Goal: Navigation & Orientation: Go to known website

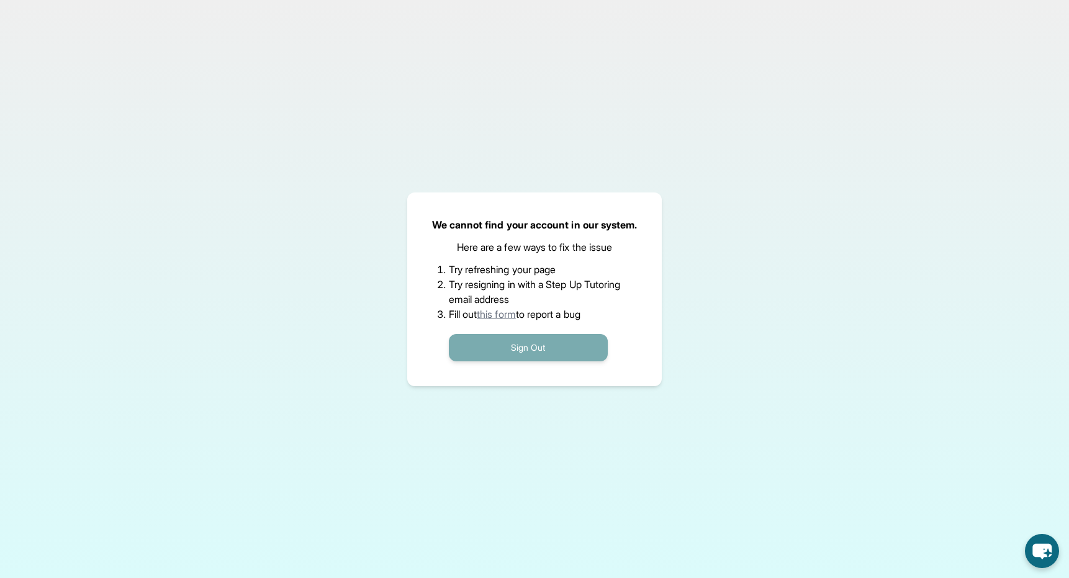
click at [521, 344] on button "Sign Out" at bounding box center [528, 347] width 159 height 27
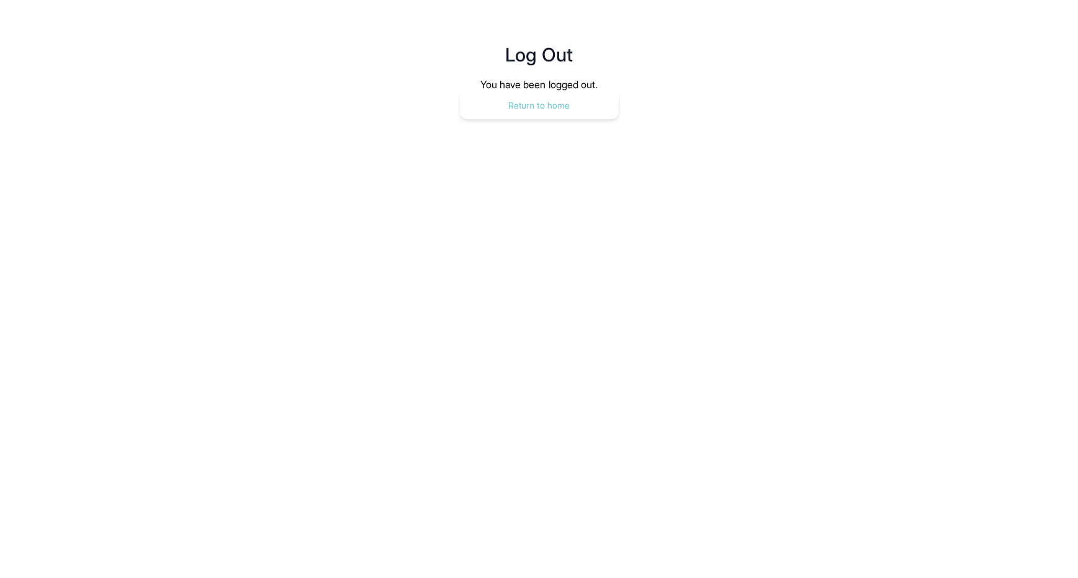
click at [557, 112] on button "Return to home" at bounding box center [539, 105] width 159 height 27
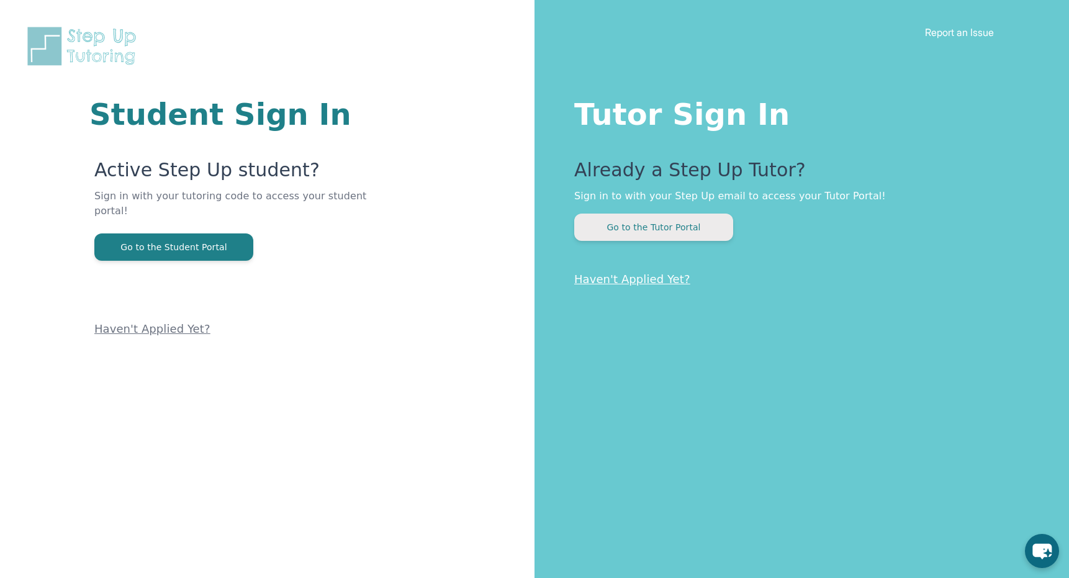
click at [678, 226] on button "Go to the Tutor Portal" at bounding box center [653, 227] width 159 height 27
